Goal: Task Accomplishment & Management: Use online tool/utility

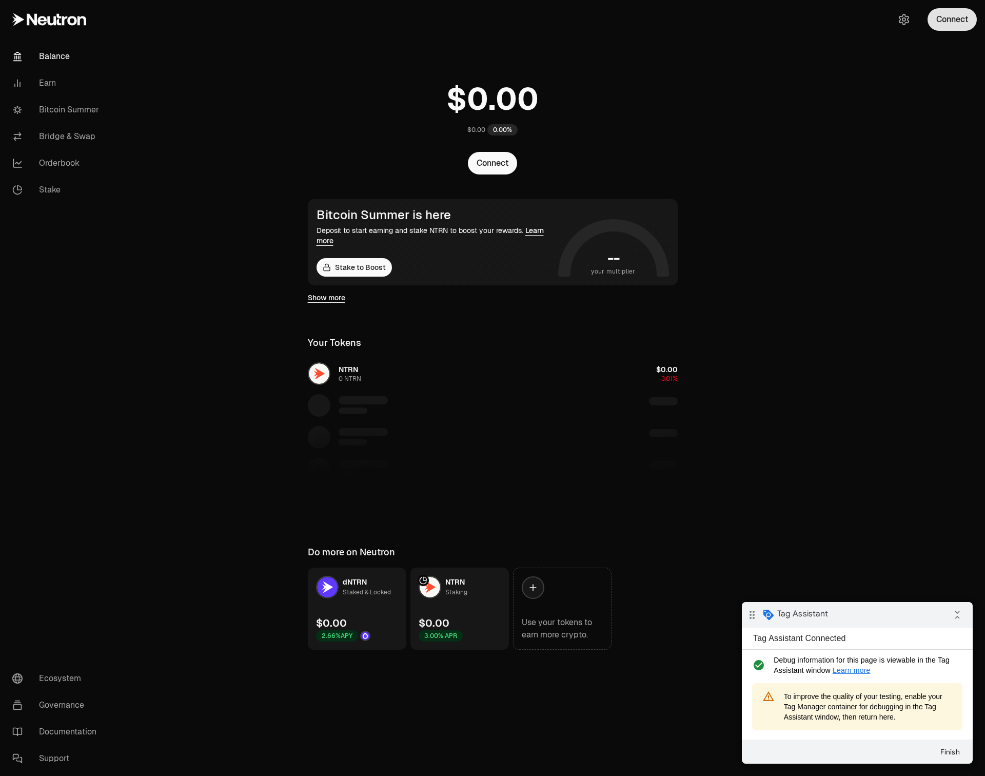
click at [940, 27] on button "Connect" at bounding box center [951, 19] width 49 height 23
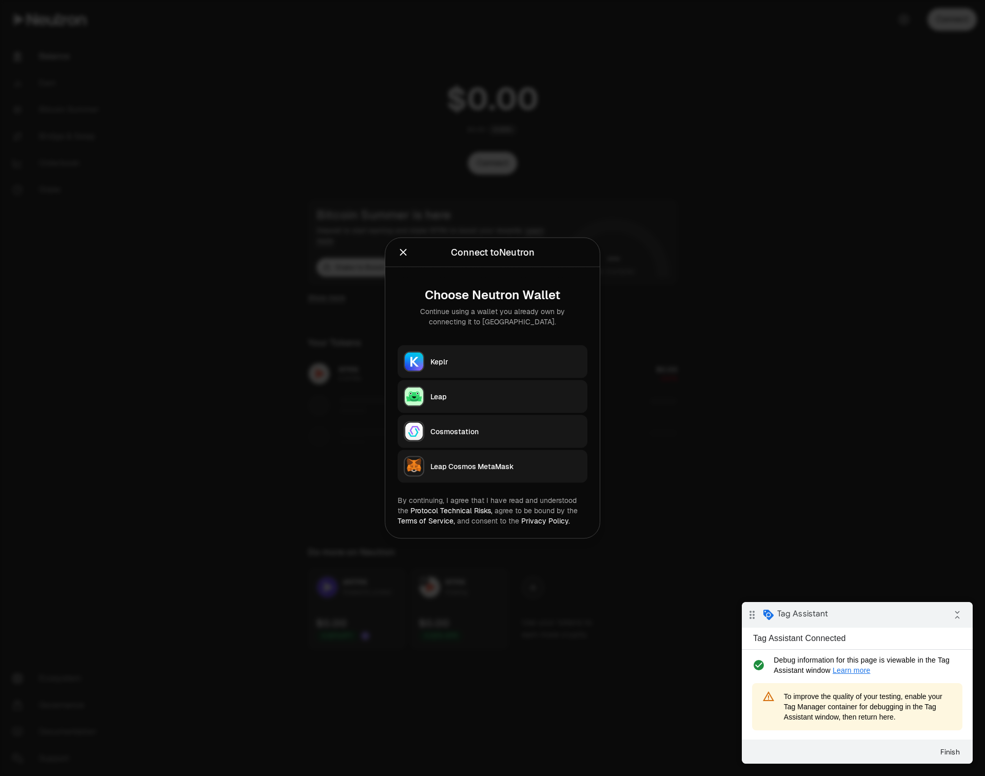
click at [488, 394] on div "Leap" at bounding box center [505, 396] width 151 height 10
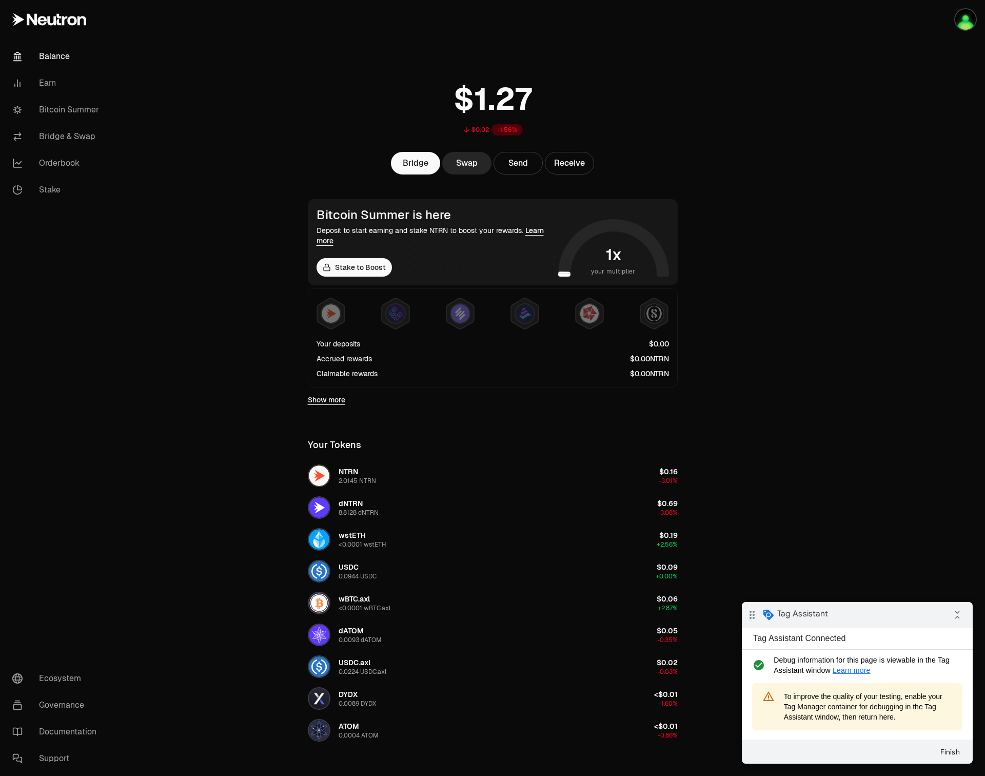
click at [188, 84] on main "$0.02 -1.56% Bridge Swap Send Receive Bitcoin Summer is here Deposit to start e…" at bounding box center [550, 460] width 870 height 920
click at [246, 89] on main "$0.02 -1.45% Bridge Swap Send Receive Bitcoin Summer is here Deposit to start e…" at bounding box center [550, 460] width 870 height 920
